Goal: Communication & Community: Answer question/provide support

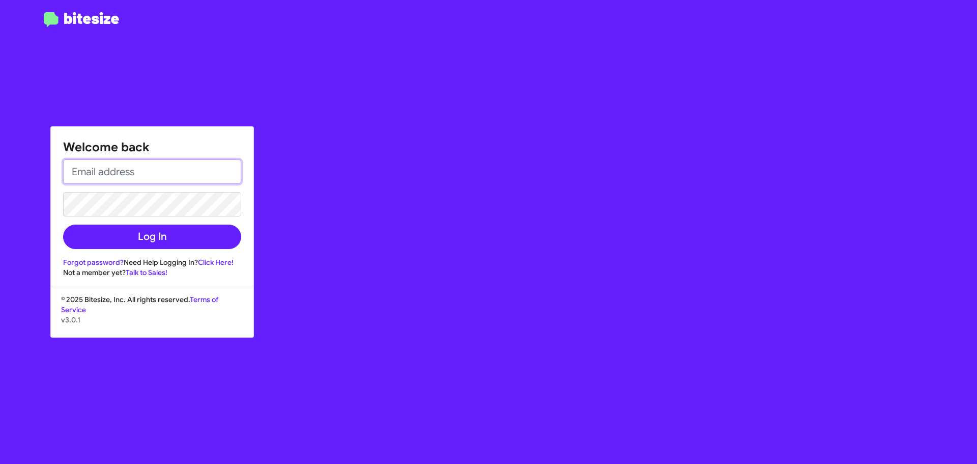
click at [161, 174] on input "email" at bounding box center [152, 171] width 178 height 24
type input "[EMAIL_ADDRESS][DOMAIN_NAME]"
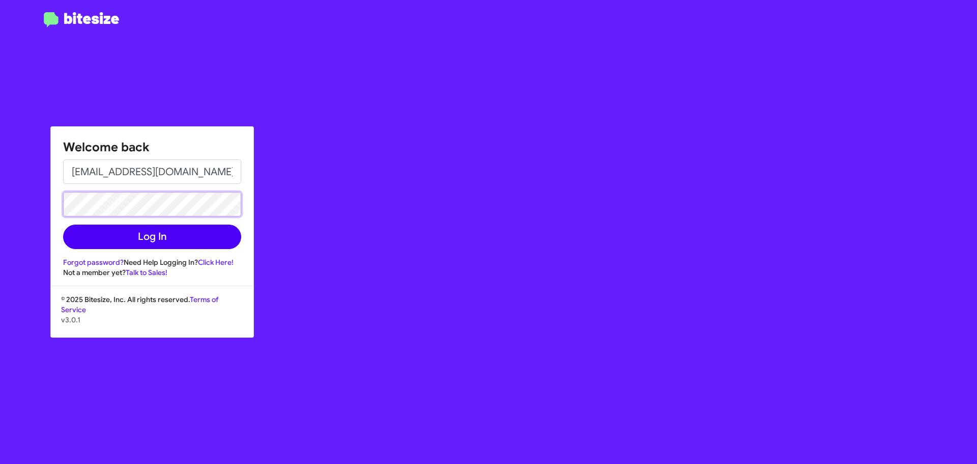
click at [63, 225] on button "Log In" at bounding box center [152, 237] width 178 height 24
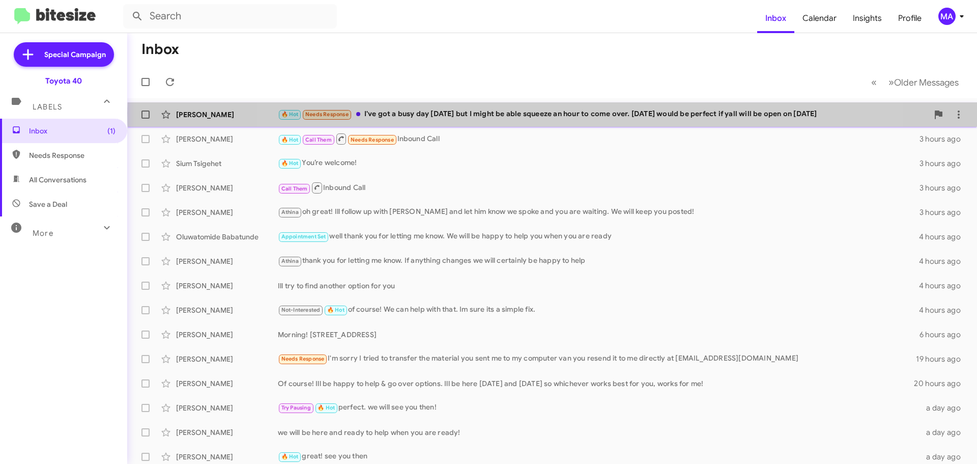
click at [554, 113] on div "🔥 Hot Needs Response I've got a busy day [DATE] but I might be able squeeze an …" at bounding box center [603, 114] width 651 height 12
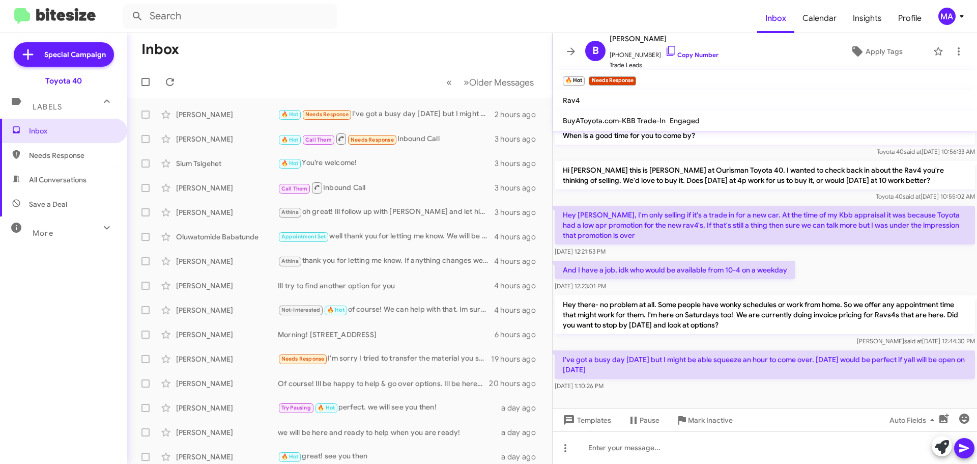
scroll to position [68, 0]
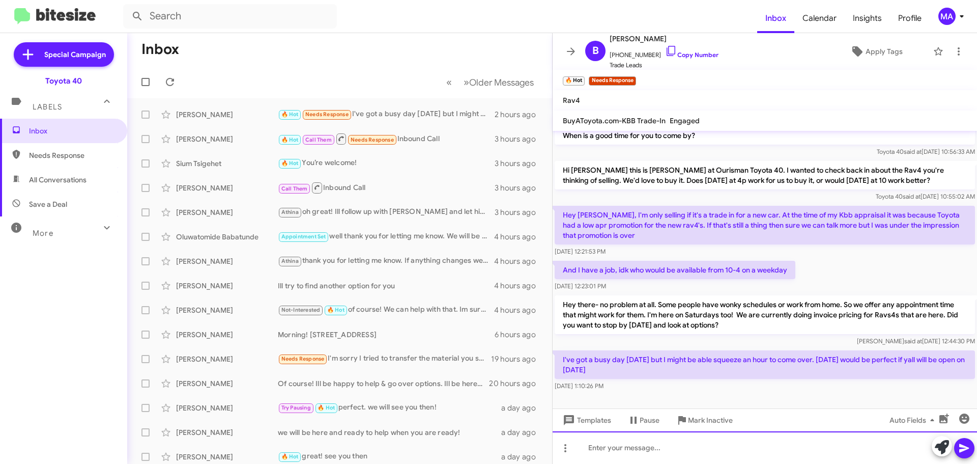
click at [669, 445] on div at bounding box center [765, 447] width 425 height 33
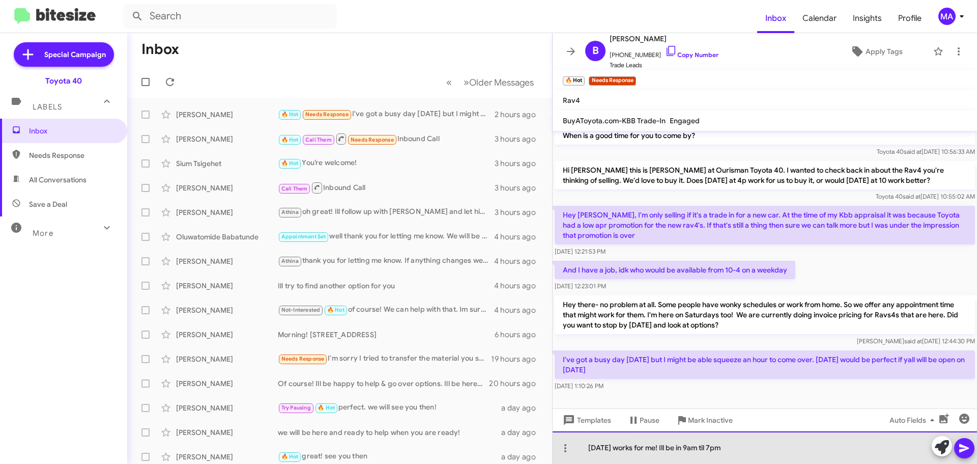
click at [737, 449] on div "[DATE] works for me! Ill be in 9am til 7pm" at bounding box center [765, 447] width 425 height 33
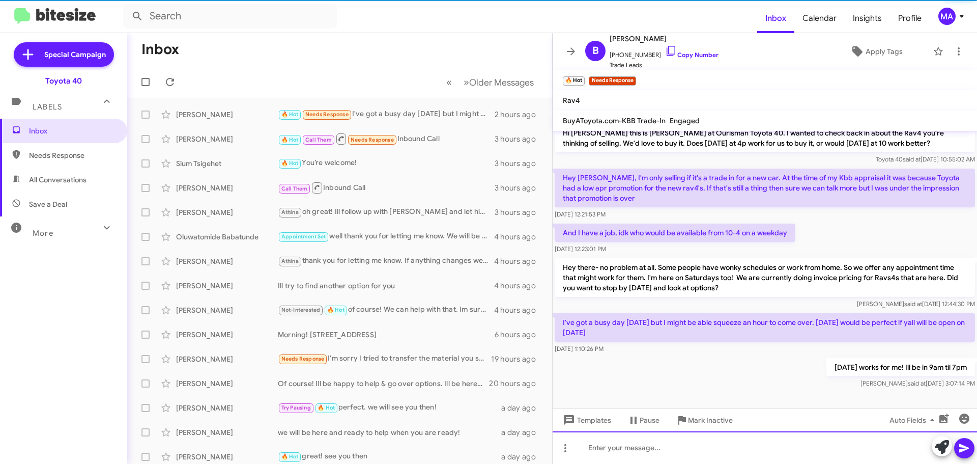
scroll to position [105, 0]
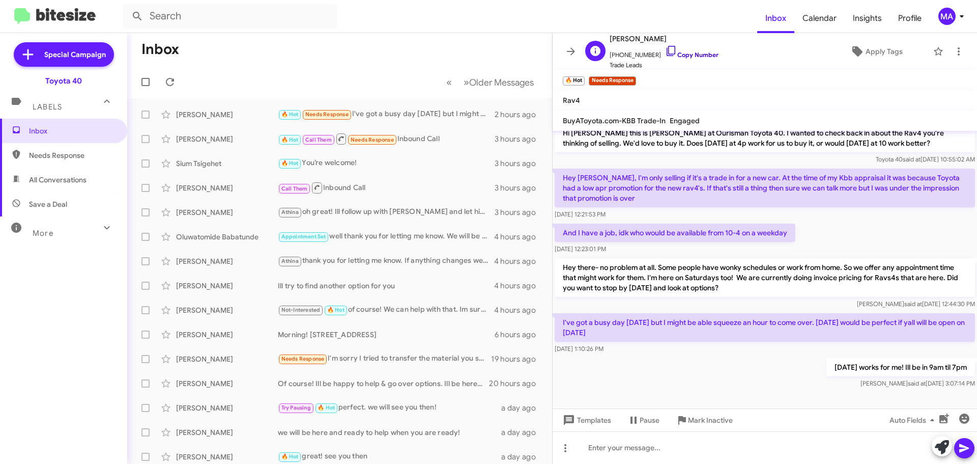
click at [665, 50] on icon at bounding box center [671, 51] width 12 height 12
click at [72, 174] on span "All Conversations" at bounding box center [63, 179] width 127 height 24
type input "in:all-conversations"
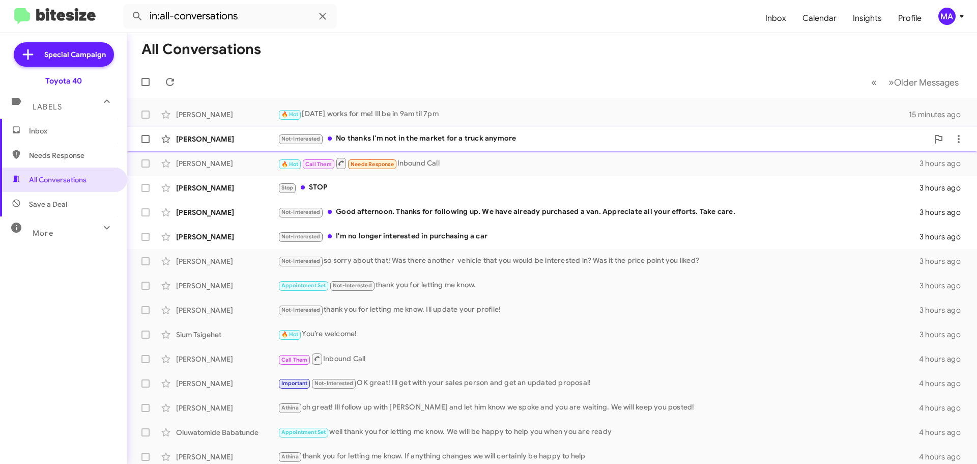
click at [450, 136] on div "Not-Interested No thanks I'm not in the market for a truck anymore" at bounding box center [603, 139] width 651 height 12
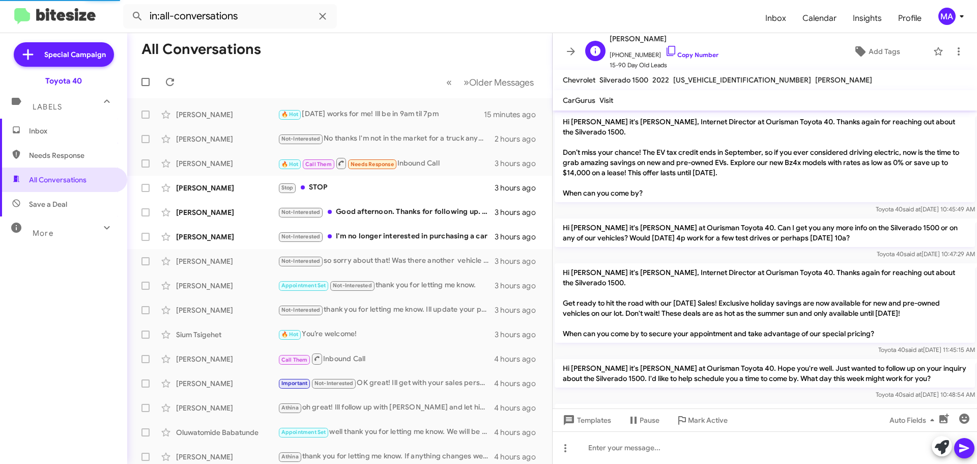
scroll to position [147, 0]
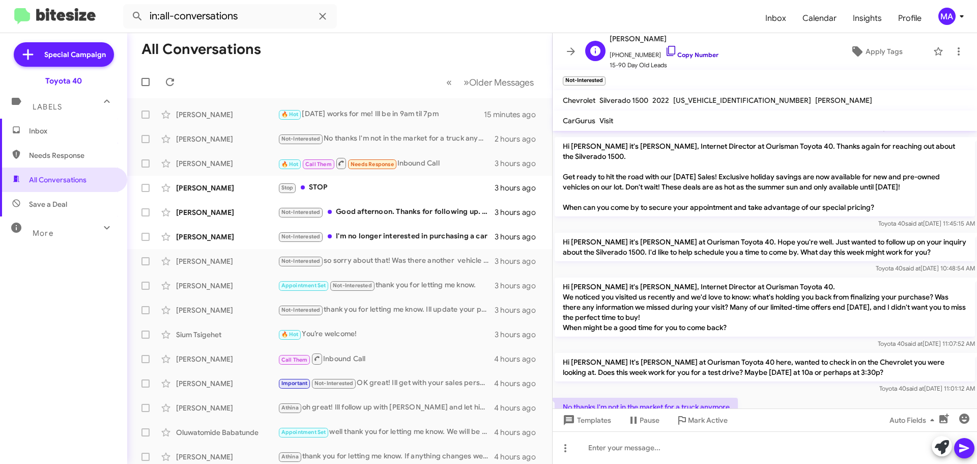
click at [665, 51] on icon at bounding box center [671, 51] width 12 height 12
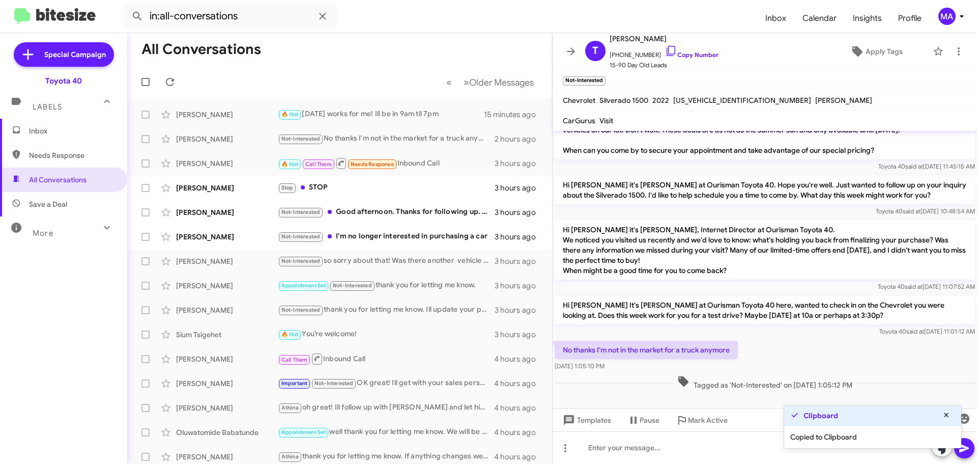
scroll to position [208, 0]
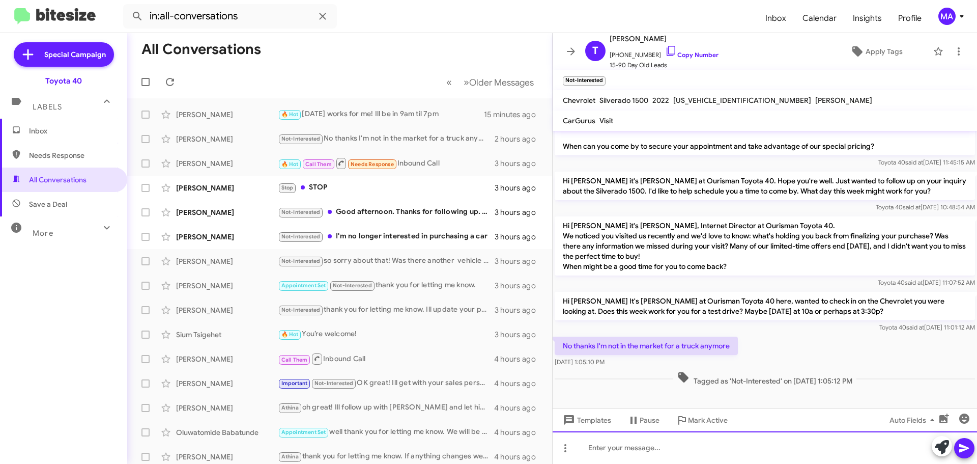
click at [661, 449] on div at bounding box center [765, 447] width 425 height 33
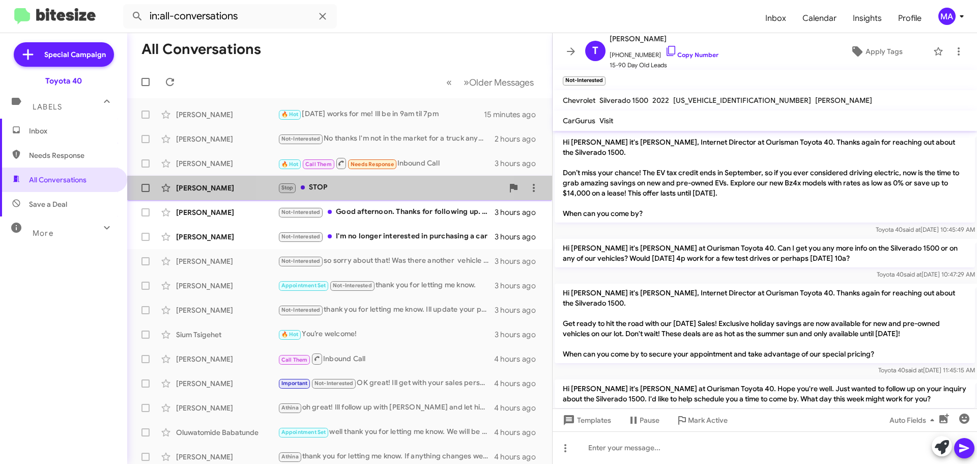
click at [358, 178] on div "[PERSON_NAME] Stop STOP 3 hours ago" at bounding box center [339, 188] width 409 height 20
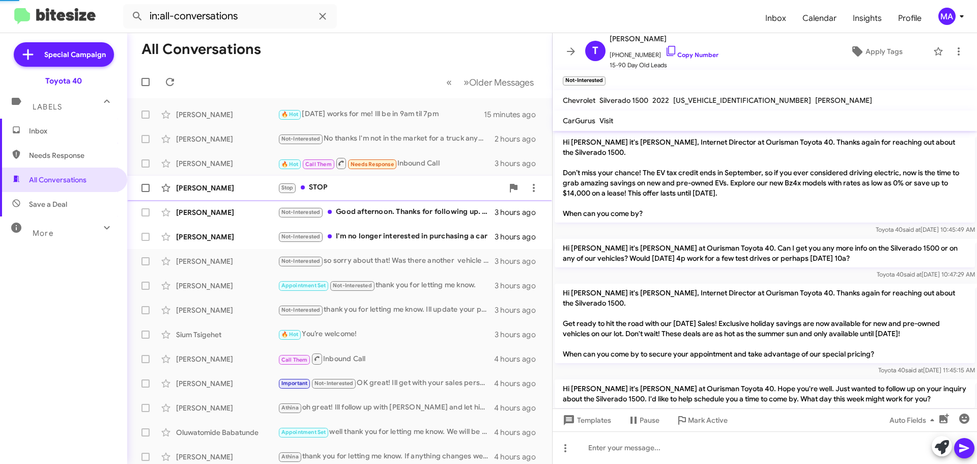
scroll to position [81, 0]
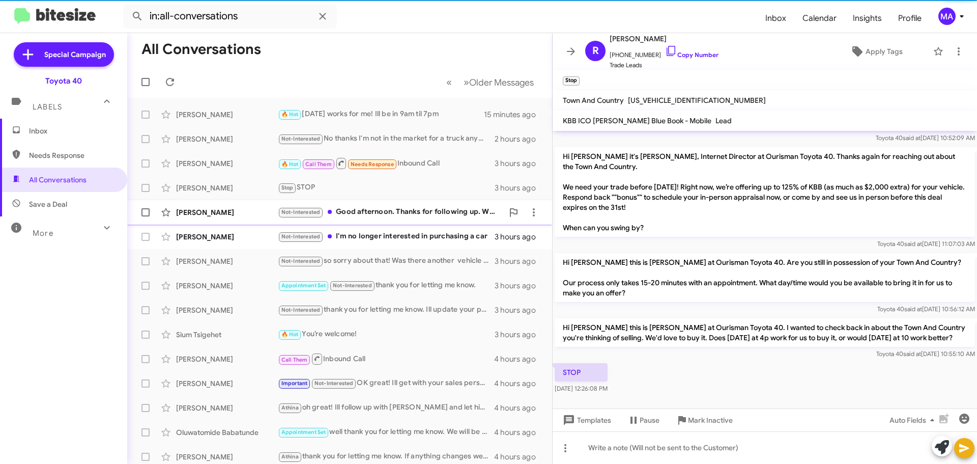
click at [401, 205] on div "[PERSON_NAME] Not-Interested Good afternoon. Thanks for following up. We have a…" at bounding box center [339, 212] width 409 height 20
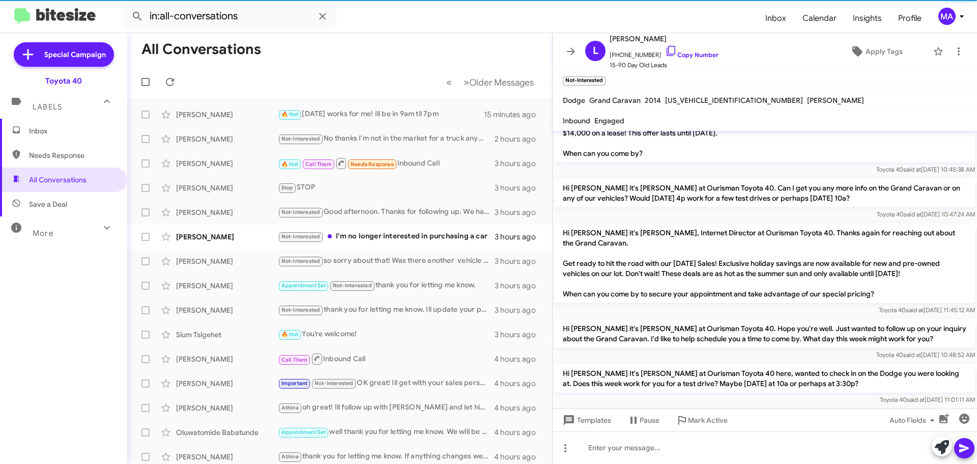
scroll to position [130, 0]
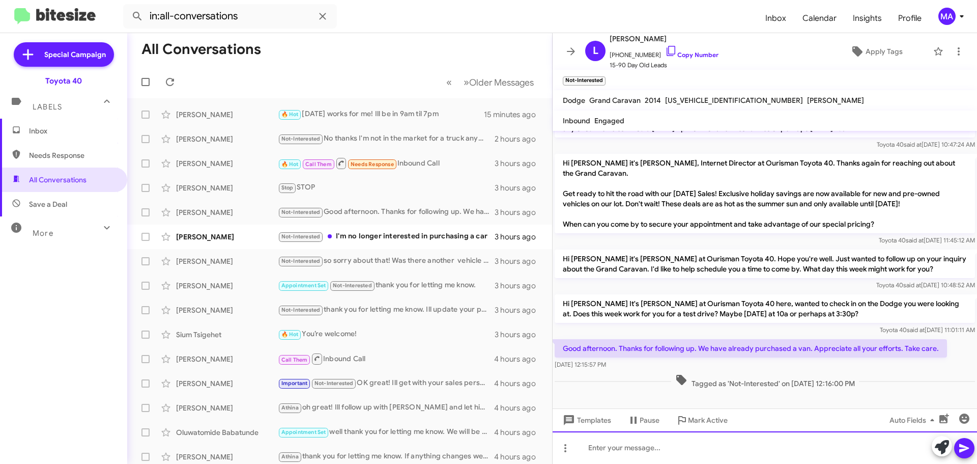
click at [616, 449] on div at bounding box center [765, 447] width 425 height 33
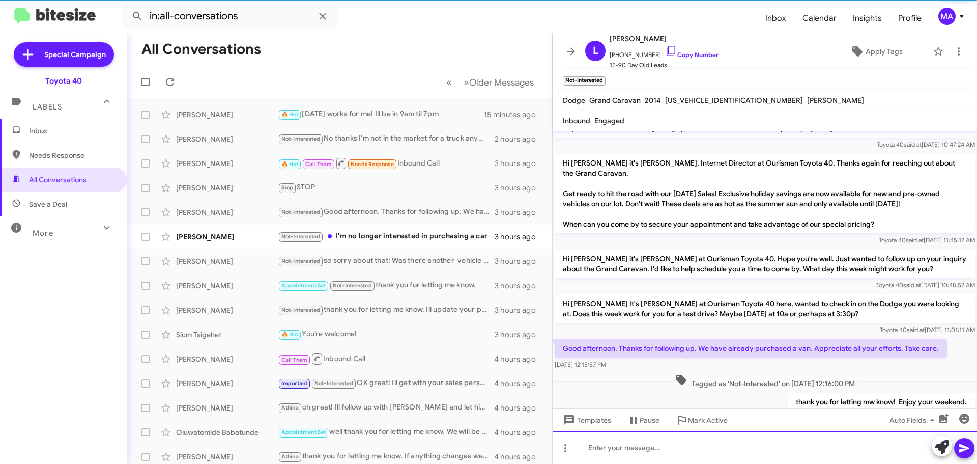
scroll to position [0, 0]
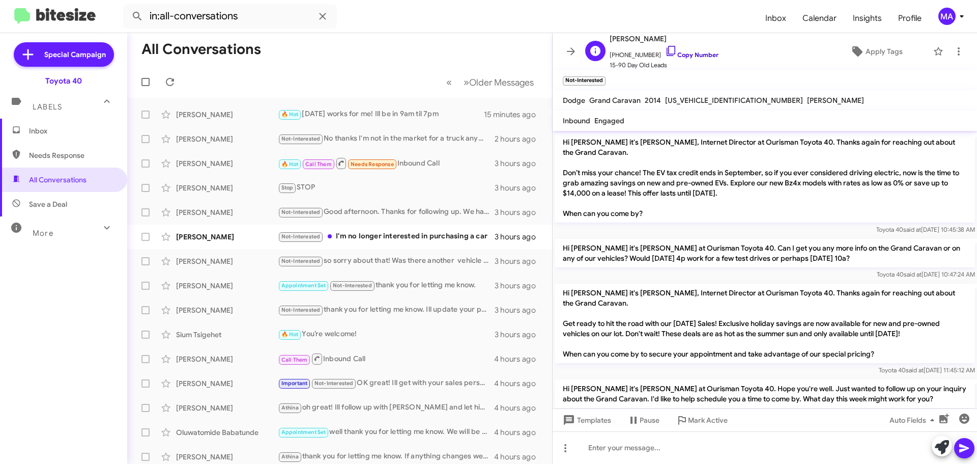
click at [667, 51] on icon at bounding box center [671, 51] width 9 height 10
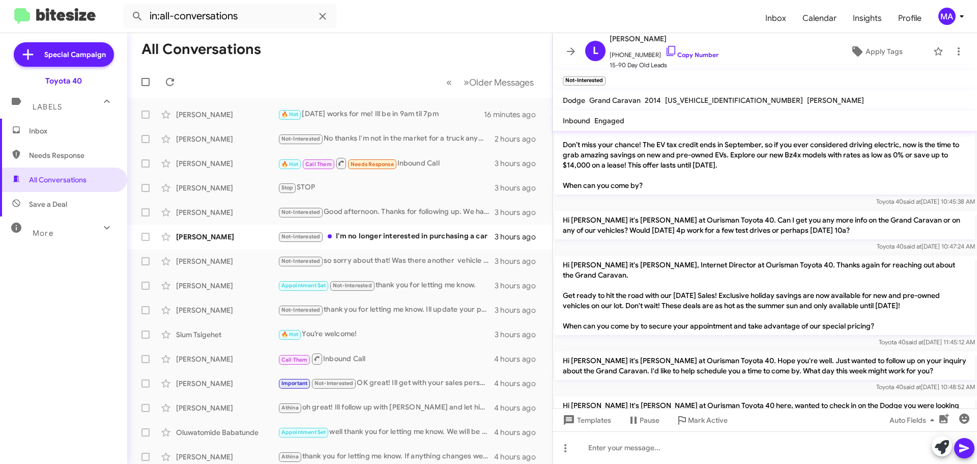
scroll to position [167, 0]
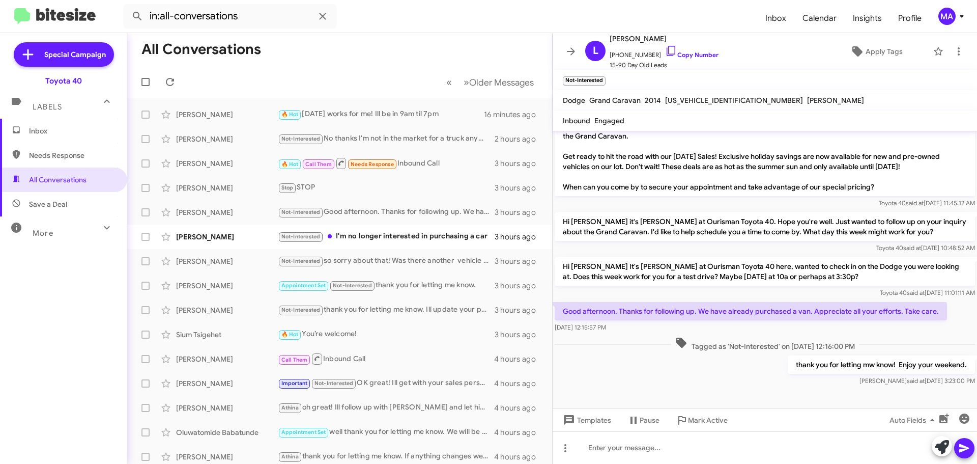
drag, startPoint x: 640, startPoint y: 333, endPoint x: 562, endPoint y: 315, distance: 80.5
click at [562, 315] on div "Good afternoon. Thanks for following up. We have already purchased a van. Appre…" at bounding box center [765, 317] width 425 height 35
copy div "Good afternoon. Thanks for following up. We have already purchased a van. Appre…"
click at [379, 239] on div "Not-Interested I'm no longer interested in purchasing a car" at bounding box center [391, 237] width 226 height 12
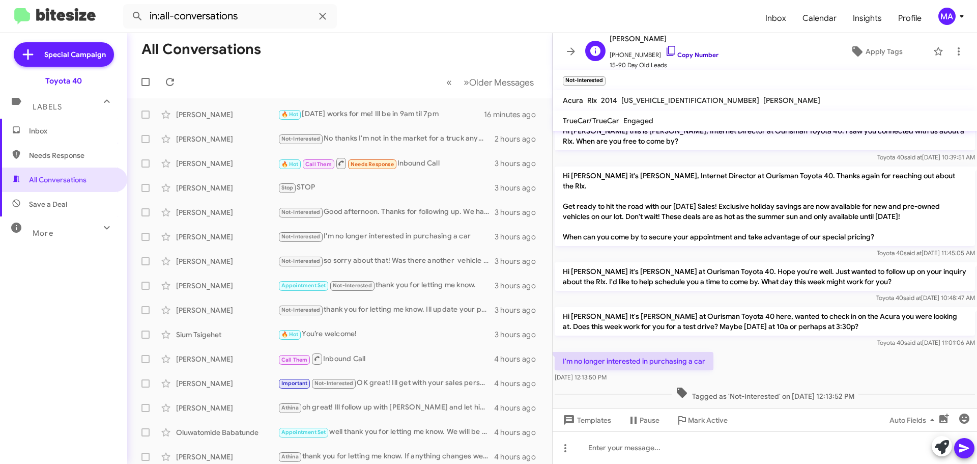
click at [665, 49] on icon at bounding box center [671, 51] width 12 height 12
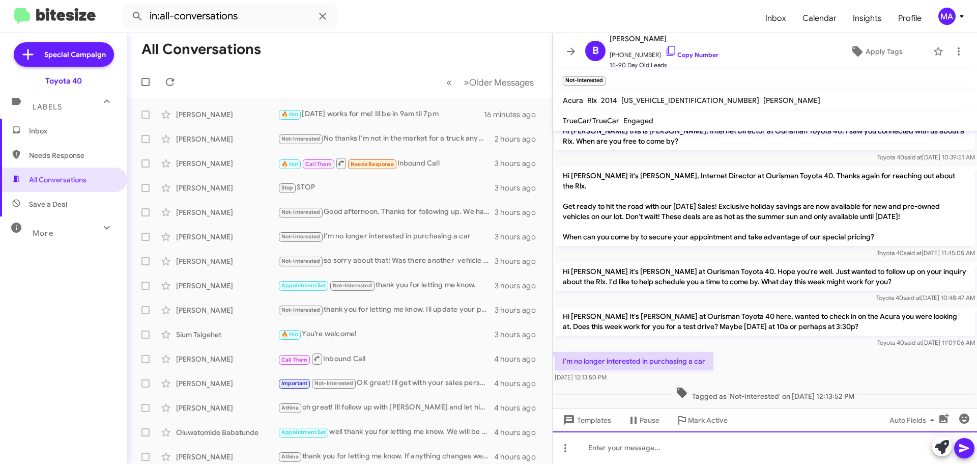
click at [635, 448] on div at bounding box center [765, 447] width 425 height 33
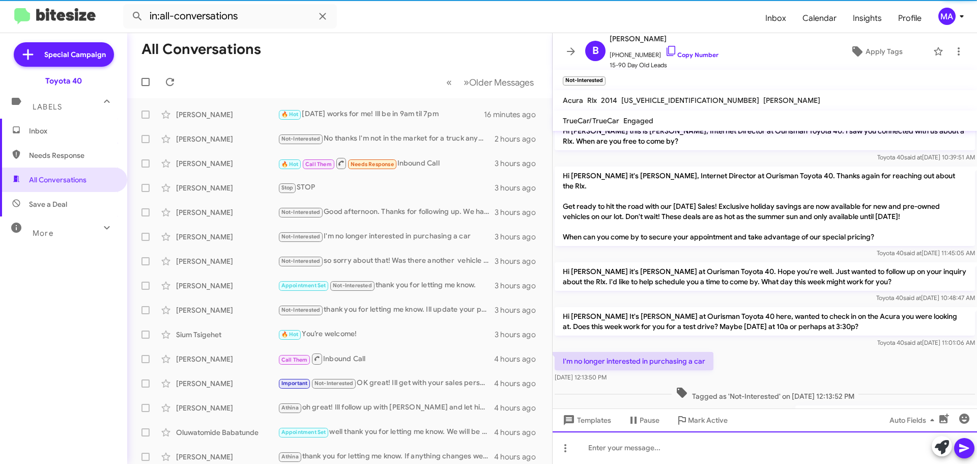
scroll to position [48, 0]
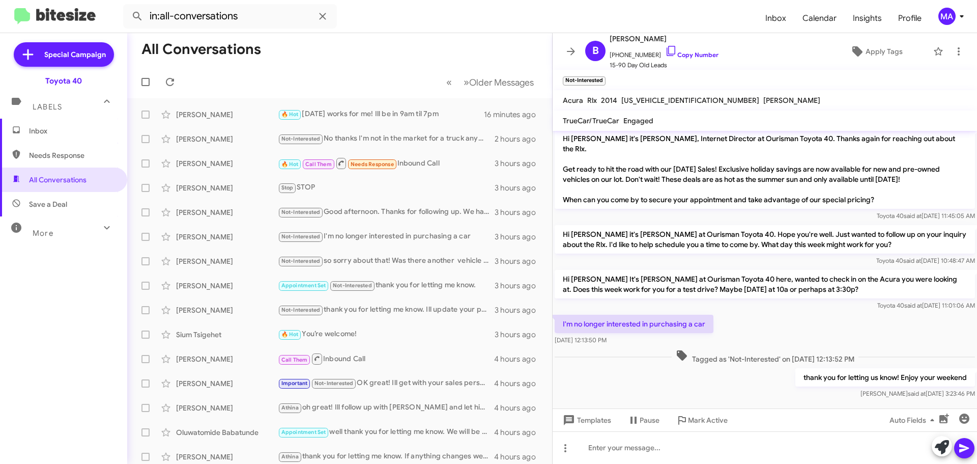
drag, startPoint x: 629, startPoint y: 327, endPoint x: 563, endPoint y: 307, distance: 69.0
click at [563, 315] on div "I'm no longer interested in purchasing a car [DATE] 12:13:50 PM" at bounding box center [634, 330] width 159 height 31
copy div "I'm no longer interested in purchasing a car [DATE] 12:13:50 PM"
